Goal: Task Accomplishment & Management: Complete application form

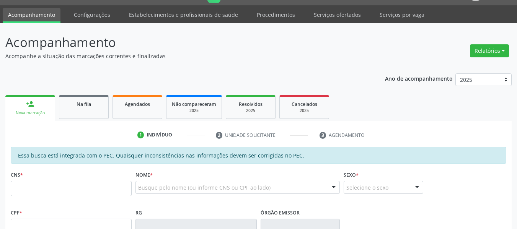
scroll to position [38, 0]
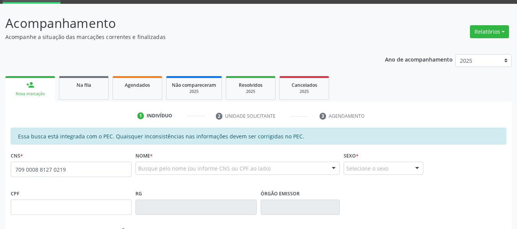
type input "709 0008 8127 0219"
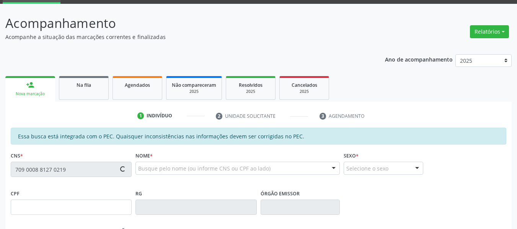
type input "131.000.554-03"
type input "[DATE]"
type input "[PERSON_NAME]"
type input "[PHONE_NUMBER]"
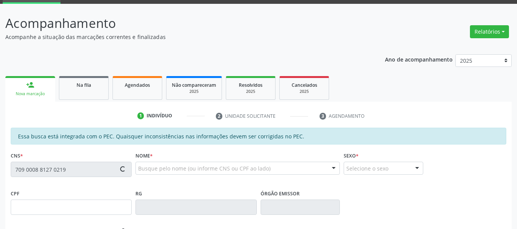
type input "S/N"
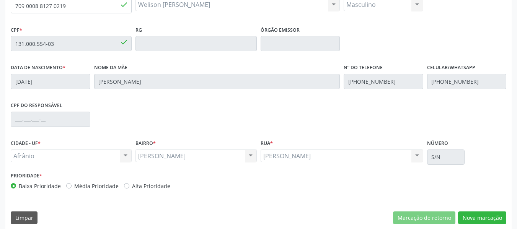
scroll to position [208, 0]
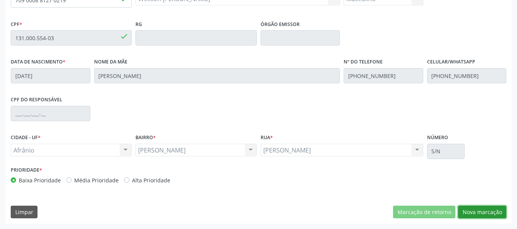
click at [470, 216] on button "Nova marcação" at bounding box center [482, 212] width 48 height 13
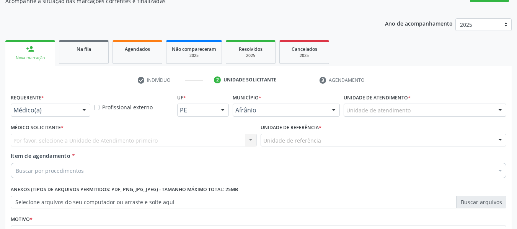
scroll to position [73, 0]
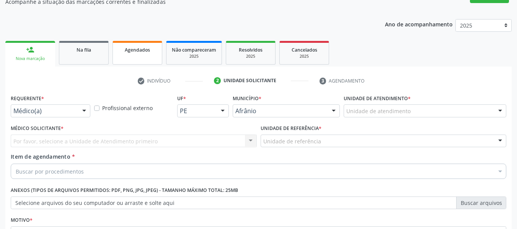
click at [132, 47] on span "Agendados" at bounding box center [137, 50] width 25 height 7
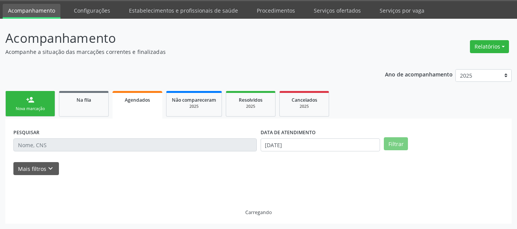
scroll to position [23, 0]
click at [33, 111] on div "Nova marcação" at bounding box center [30, 109] width 38 height 6
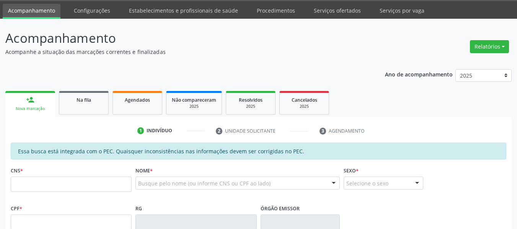
click at [83, 175] on div "CNS *" at bounding box center [71, 178] width 121 height 27
click at [77, 182] on input "text" at bounding box center [71, 184] width 121 height 15
paste input "703 4032 0712 4815"
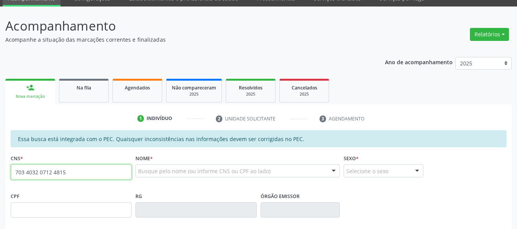
type input "703 4032 0712 4815"
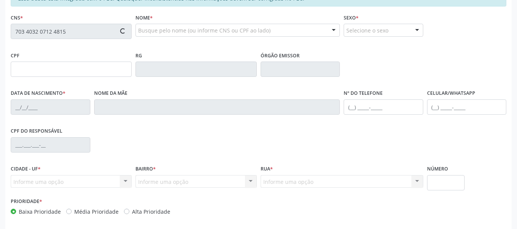
type input "706.906.804-22"
type input "[DATE]"
type input "[PERSON_NAME]"
type input "[PHONE_NUMBER]"
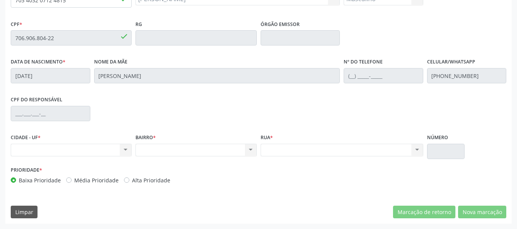
scroll to position [131, 0]
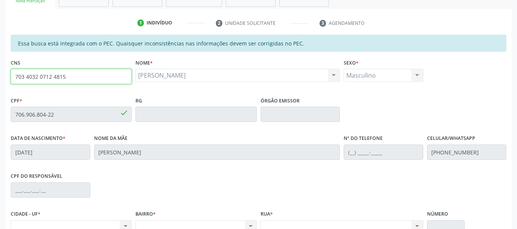
drag, startPoint x: 72, startPoint y: 77, endPoint x: 0, endPoint y: 75, distance: 72.0
click at [0, 75] on div "Acompanhamento Acompanhe a situação das marcações correntes e finalizadas Relat…" at bounding box center [258, 108] width 517 height 395
type input "705 0004 0256 3955"
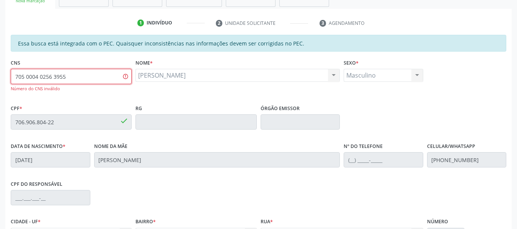
drag, startPoint x: 80, startPoint y: 76, endPoint x: 0, endPoint y: 80, distance: 79.7
click at [0, 79] on div "Acompanhamento Acompanhe a situação das marcações correntes e finalizadas Relat…" at bounding box center [258, 112] width 517 height 403
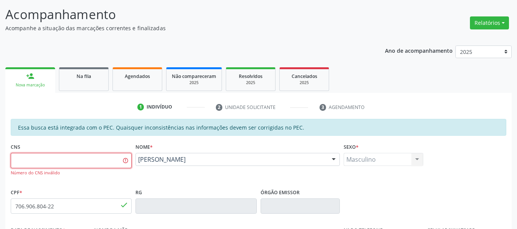
scroll to position [16, 0]
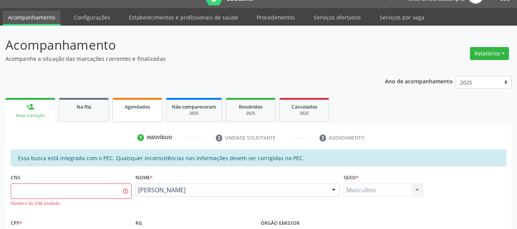
click at [129, 101] on link "Agendados" at bounding box center [138, 110] width 50 height 24
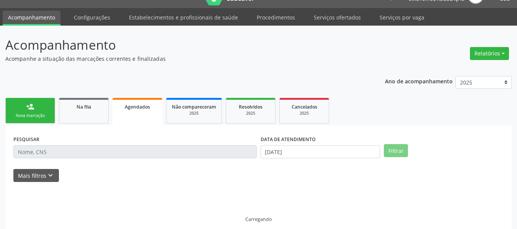
click at [139, 107] on span "Agendados" at bounding box center [137, 107] width 25 height 7
click at [40, 113] on div "Nova marcação" at bounding box center [30, 116] width 38 height 6
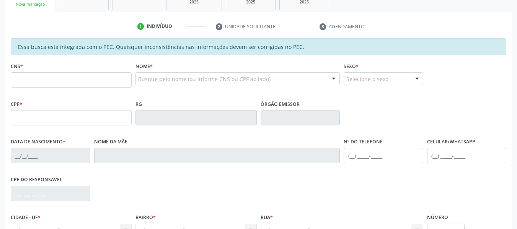
scroll to position [138, 0]
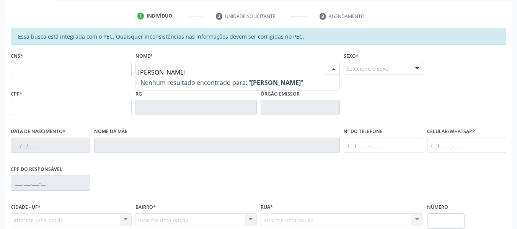
type input "[PERSON_NAME]"
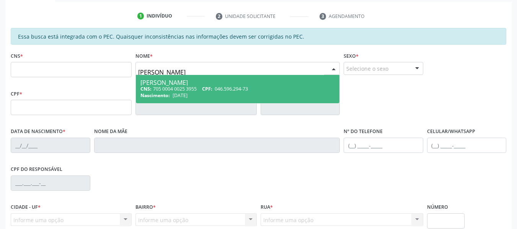
click at [180, 89] on div "CNS: 705 0004 0025 3955 CPF: 046.596.294-73" at bounding box center [237, 89] width 194 height 7
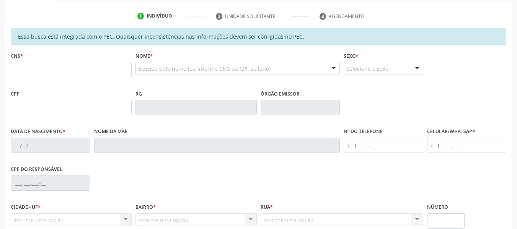
type input "705 0004 0025 3955"
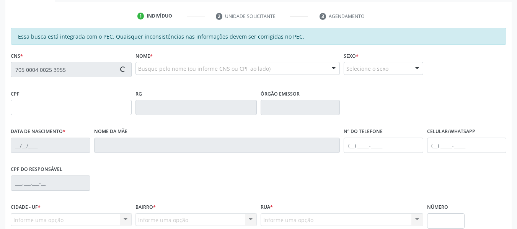
type input "046.596.294-73"
type input "[DATE]"
type input "[PERSON_NAME]"
type input "[PHONE_NUMBER]"
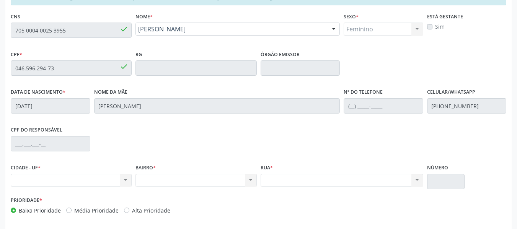
scroll to position [131, 0]
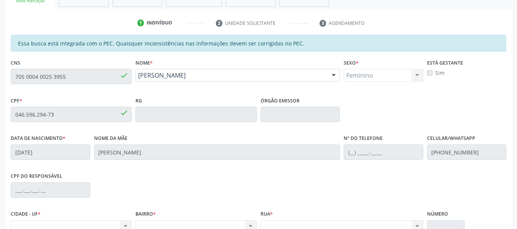
click at [0, 72] on div "Acompanhamento Acompanhe a situação das marcações correntes e finalizadas Relat…" at bounding box center [258, 108] width 517 height 395
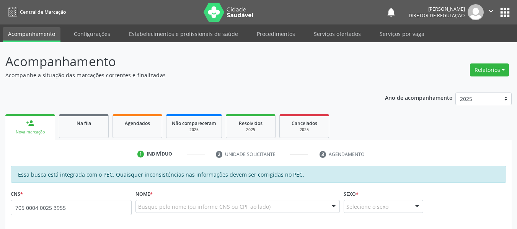
scroll to position [140, 0]
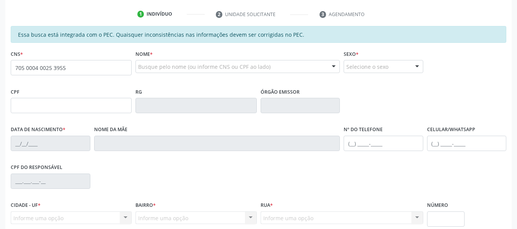
type input "705 0004 0025 3955"
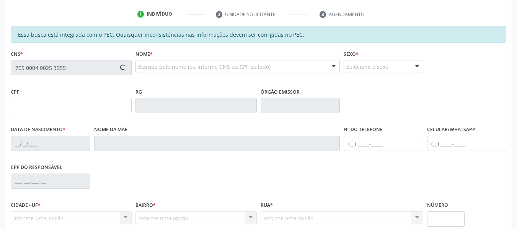
type input "046.596.294-73"
type input "[DATE]"
type input "[PERSON_NAME]"
type input "[PHONE_NUMBER]"
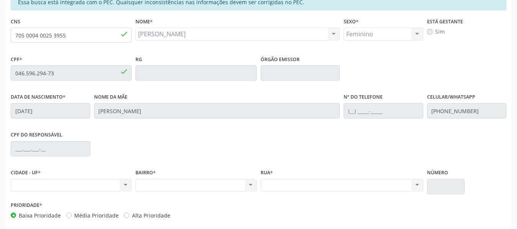
scroll to position [131, 0]
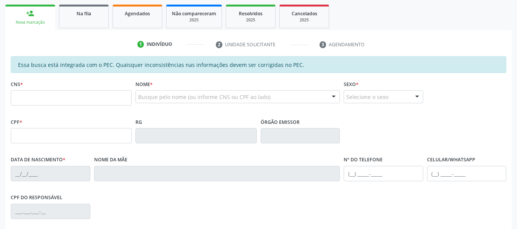
scroll to position [115, 0]
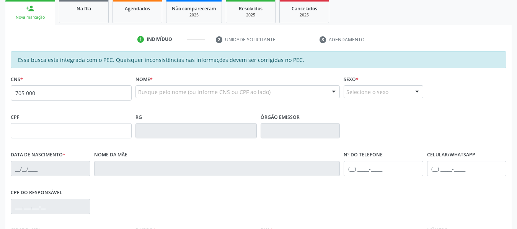
type input "705 0004 0025 3955"
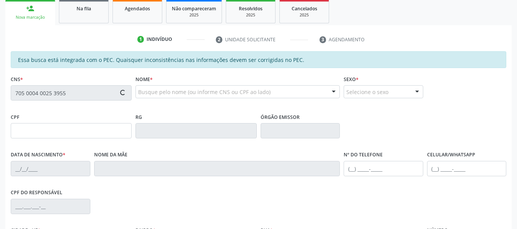
type input "046.596.294-73"
type input "[DATE]"
type input "[PERSON_NAME]"
type input "(87) 98122-3204"
type input "[PHONE_NUMBER]"
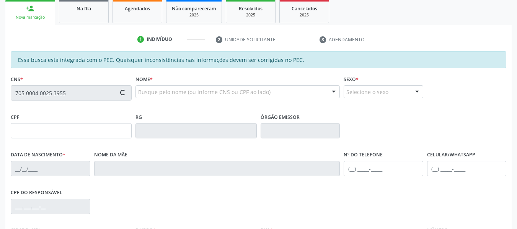
type input "S/N"
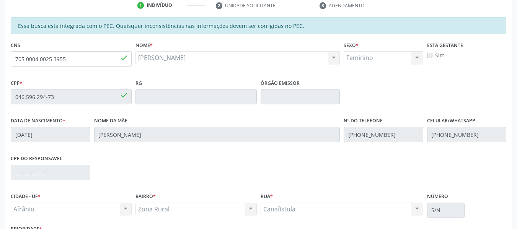
scroll to position [131, 0]
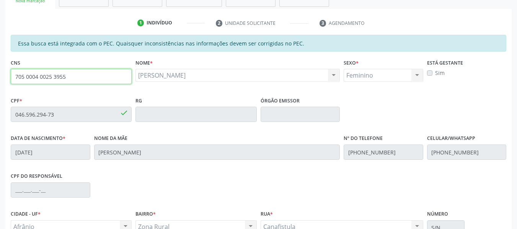
drag, startPoint x: 69, startPoint y: 78, endPoint x: 0, endPoint y: 88, distance: 69.3
click at [0, 88] on div "Acompanhamento Acompanhe a situação das marcações correntes e finalizadas Relat…" at bounding box center [258, 108] width 517 height 395
type input "209 7617 7158 0003"
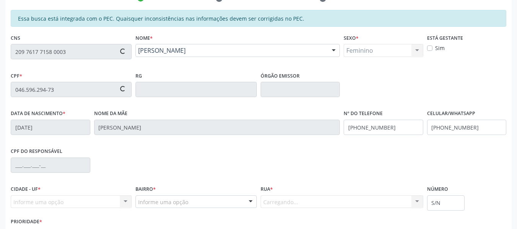
type input "104.784.384-60"
type input "18/09/1992"
type input "Carleuda Maria Carvalho Ferreira"
type input "(87) 98862-8299"
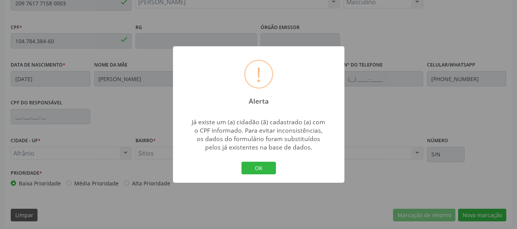
scroll to position [208, 0]
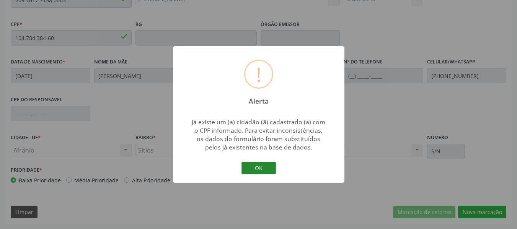
click at [255, 167] on button "OK" at bounding box center [259, 168] width 34 height 13
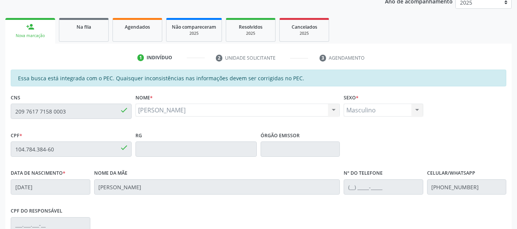
scroll to position [93, 0]
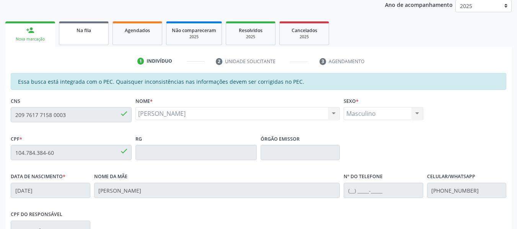
click at [87, 32] on span "Na fila" at bounding box center [84, 30] width 15 height 7
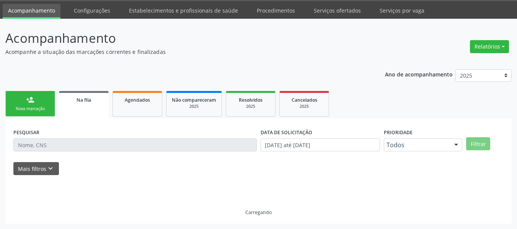
scroll to position [23, 0]
click at [20, 104] on link "person_add Nova marcação" at bounding box center [30, 104] width 50 height 26
click at [17, 103] on link "person_add Nova marcação" at bounding box center [30, 104] width 50 height 26
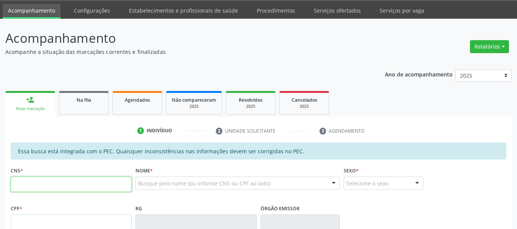
click at [54, 188] on input "text" at bounding box center [71, 184] width 121 height 15
type input "700 0055 8243 5403"
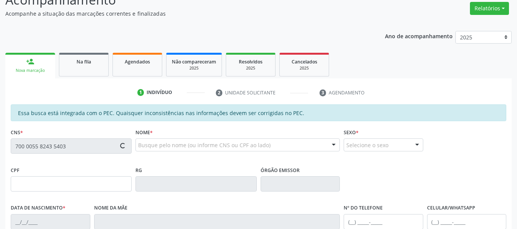
type input "040.367.374-73"
type input "29/01/1978"
type input "Isabel Nonato"
type input "(87) 98844-6383"
type input "(89) 99451-2541"
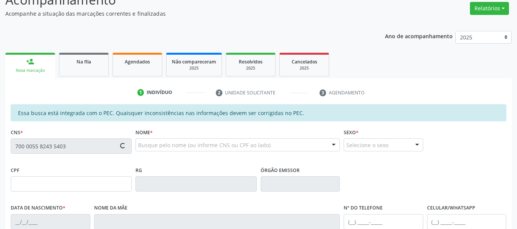
type input "200.585.918-42"
type input "S/N"
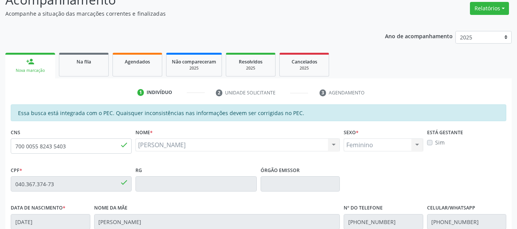
scroll to position [176, 0]
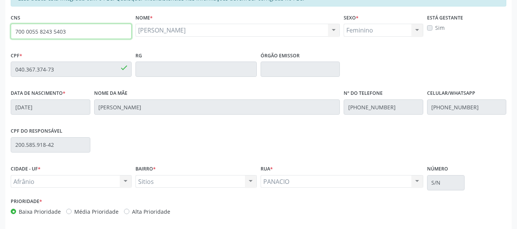
drag, startPoint x: 73, startPoint y: 38, endPoint x: 47, endPoint y: 37, distance: 26.0
click at [52, 37] on input "700 0055 8243 5403" at bounding box center [71, 31] width 121 height 15
type input "7"
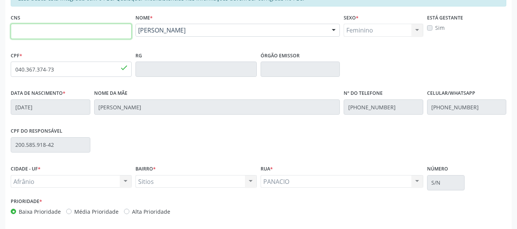
scroll to position [138, 0]
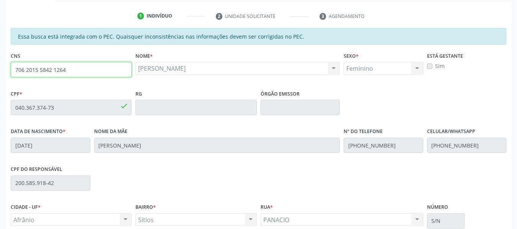
type input "706 2015 5842 1264"
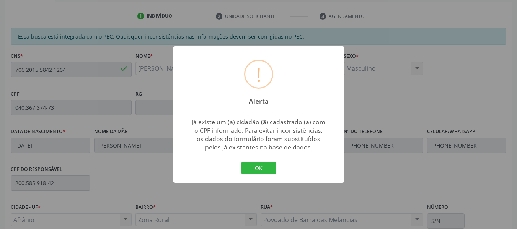
type input "11/11/2022"
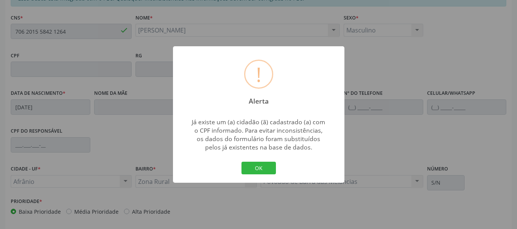
click at [282, 176] on div "! Alerta × Já existe um (a) cidadão (ã) cadastrado (a) com o CPF informado. Par…" at bounding box center [258, 114] width 171 height 137
click at [277, 175] on div "! Alerta × Já existe um (a) cidadão (ã) cadastrado (a) com o CPF informado. Par…" at bounding box center [258, 114] width 171 height 137
click at [268, 170] on button "OK" at bounding box center [259, 168] width 34 height 13
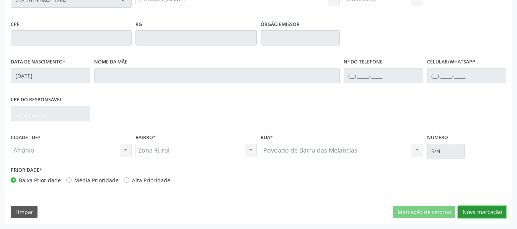
click at [481, 211] on button "Nova marcação" at bounding box center [482, 212] width 48 height 13
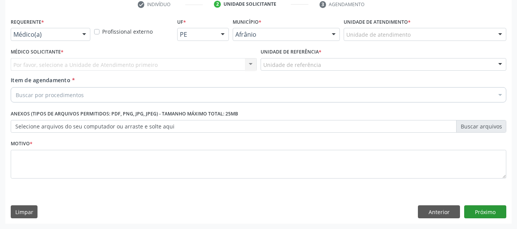
scroll to position [150, 0]
click at [441, 212] on button "Anterior" at bounding box center [439, 212] width 42 height 13
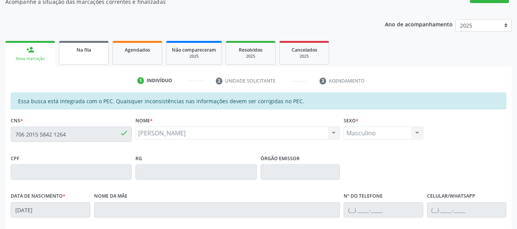
scroll to position [73, 0]
drag, startPoint x: 84, startPoint y: 55, endPoint x: 36, endPoint y: 59, distance: 48.0
click at [84, 55] on link "Na fila" at bounding box center [84, 53] width 50 height 24
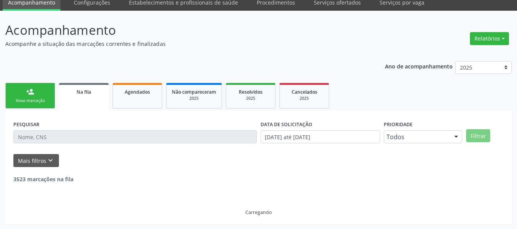
scroll to position [0, 0]
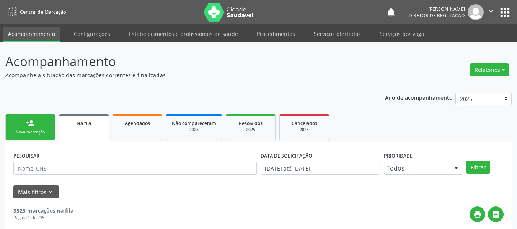
click at [41, 128] on link "person_add Nova marcação" at bounding box center [30, 127] width 50 height 26
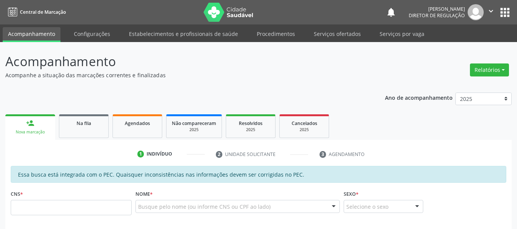
scroll to position [115, 0]
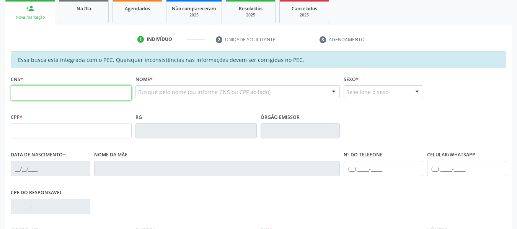
click at [18, 94] on input "text" at bounding box center [71, 92] width 121 height 15
type input "702 0053 1239 2988"
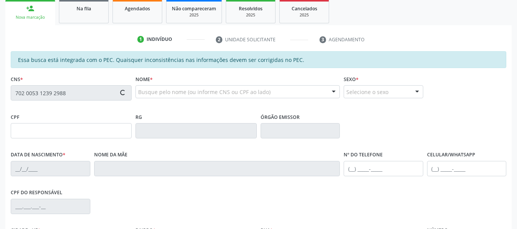
type input "15/10/1956"
type input "Emiliana Cecilia de Sousa"
type input "(87) 98843-5945"
type input "S/N"
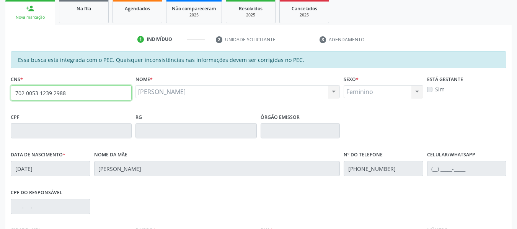
drag, startPoint x: 76, startPoint y: 91, endPoint x: 0, endPoint y: 62, distance: 81.5
click at [0, 62] on div "Acompanhamento Acompanhe a situação das marcações correntes e finalizadas Relat…" at bounding box center [258, 124] width 517 height 395
type input "700 0007 3639 7900"
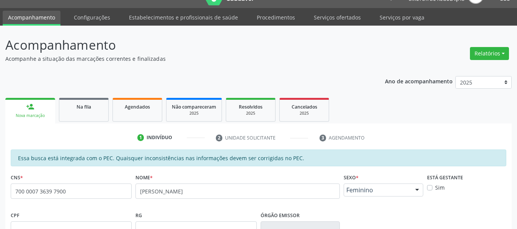
scroll to position [0, 0]
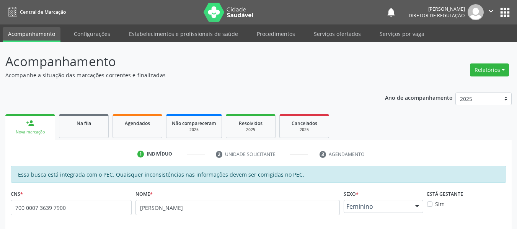
click at [502, 19] on div "notifications Maria Aparecida Rodrigues da Silva Diretor de regulação  Configu…" at bounding box center [449, 12] width 126 height 16
click at [507, 14] on button "apps" at bounding box center [504, 12] width 13 height 13
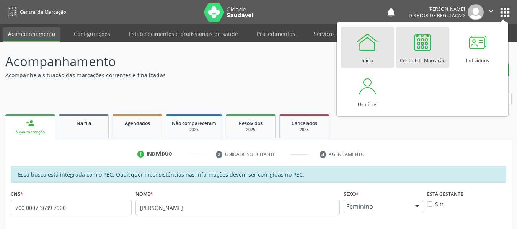
click at [365, 44] on div at bounding box center [367, 42] width 23 height 23
